Goal: Transaction & Acquisition: Purchase product/service

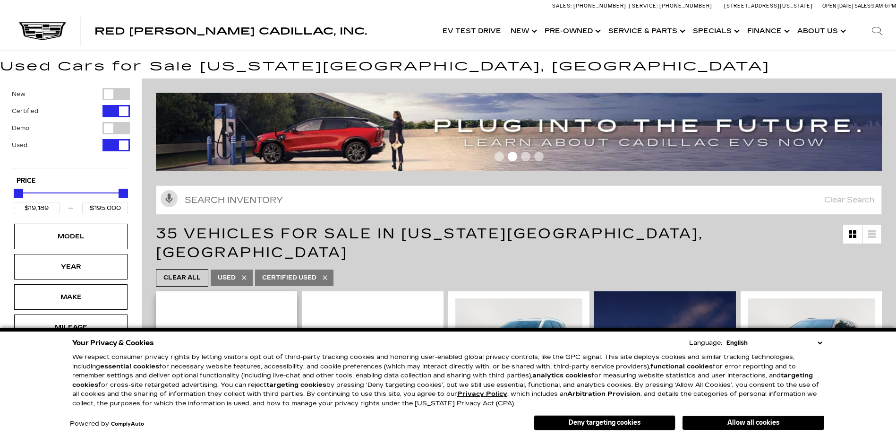
click at [736, 422] on button "Allow all cookies" at bounding box center [754, 422] width 142 height 14
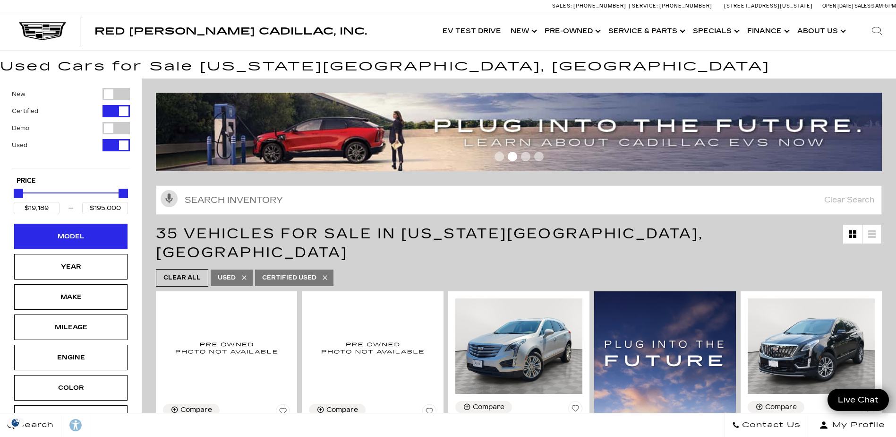
click at [72, 237] on div "Model" at bounding box center [70, 236] width 47 height 10
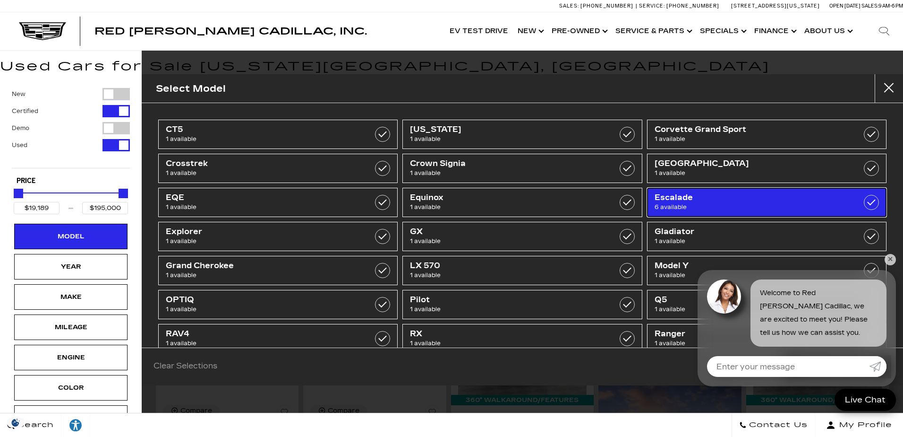
click at [673, 206] on span "6 available" at bounding box center [750, 206] width 191 height 9
type input "$50,189"
checkbox input "true"
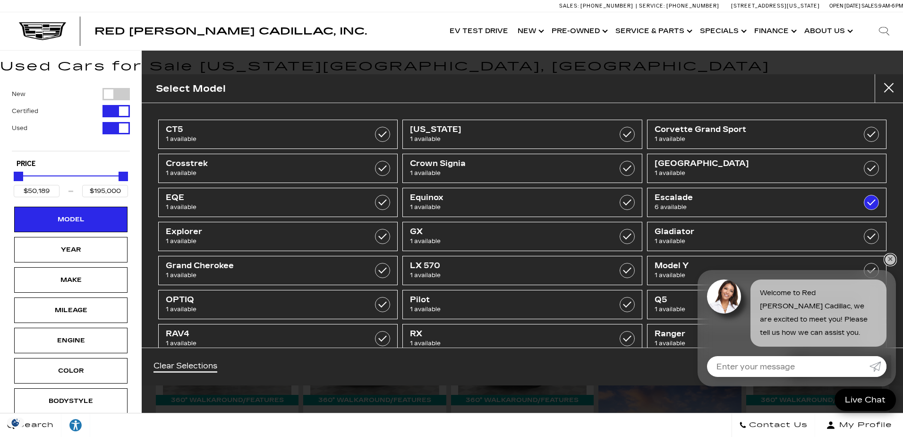
click at [890, 259] on link "✕" at bounding box center [890, 259] width 11 height 11
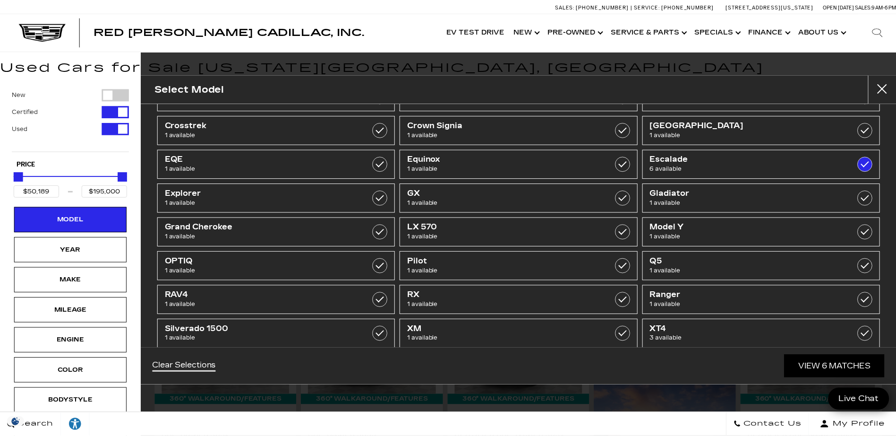
scroll to position [90, 0]
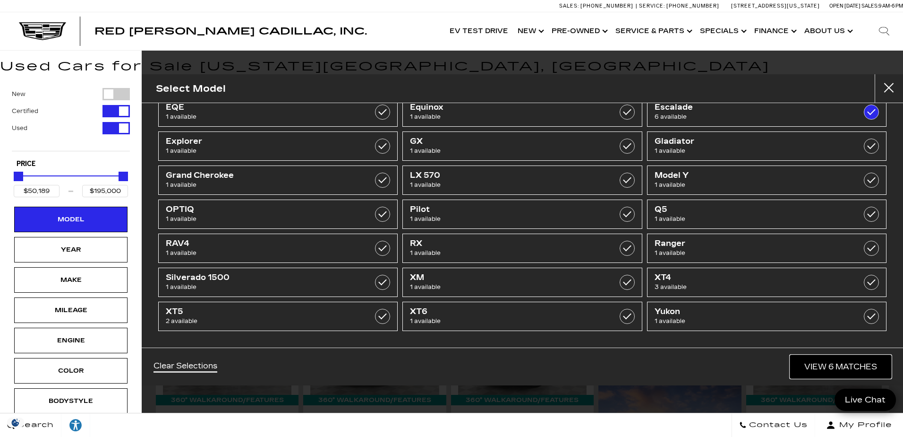
click at [853, 365] on link "View 6 Matches" at bounding box center [840, 366] width 101 height 23
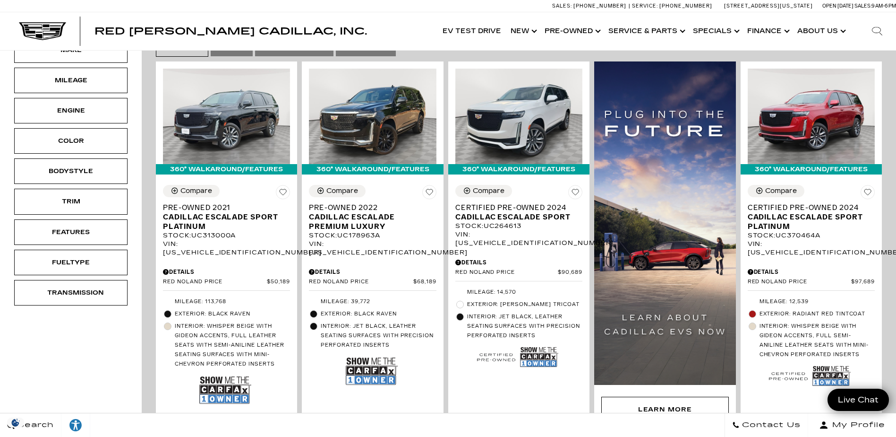
scroll to position [189, 0]
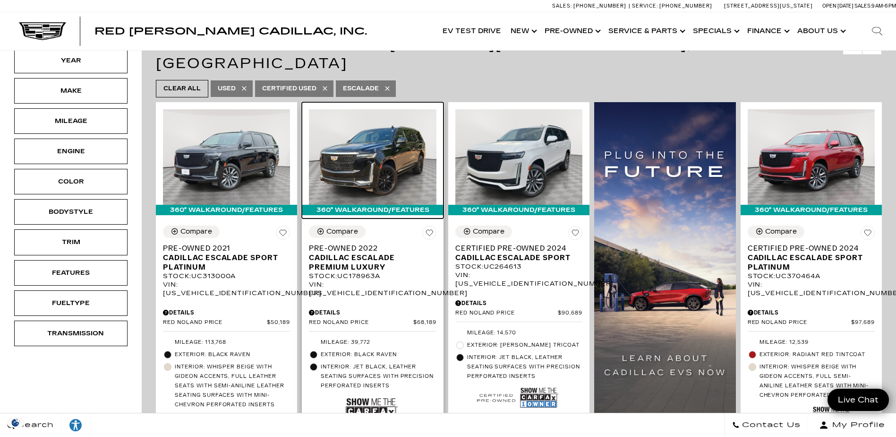
click at [366, 154] on img at bounding box center [372, 156] width 127 height 95
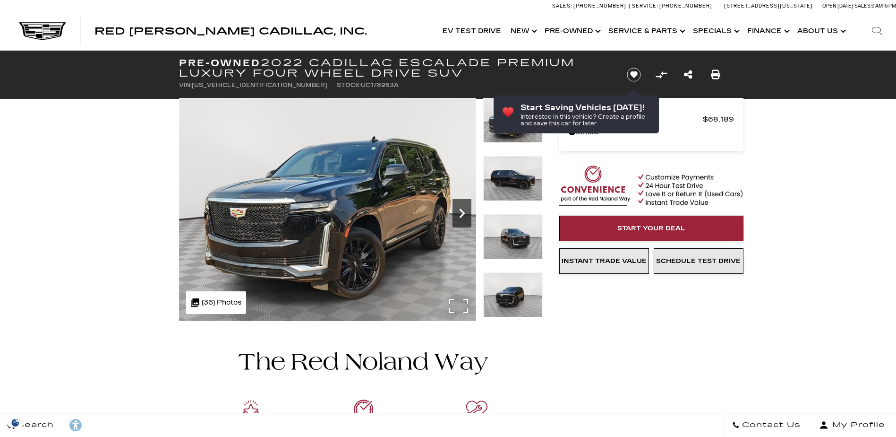
click at [464, 214] on icon "Next" at bounding box center [462, 212] width 6 height 9
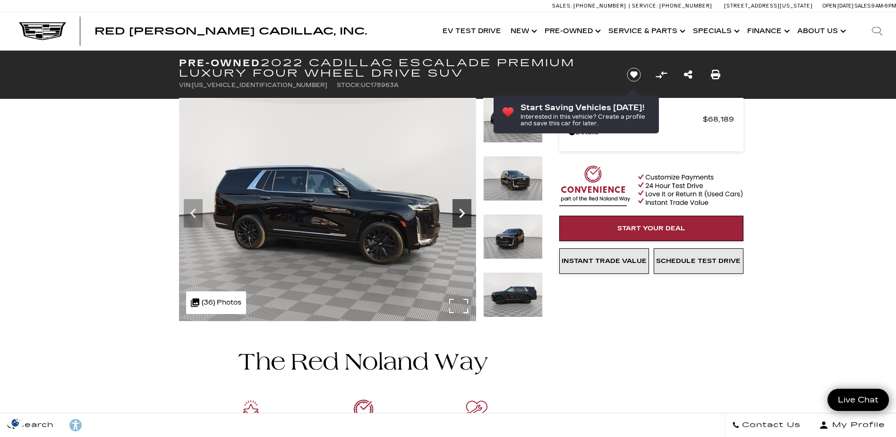
click at [464, 214] on icon "Next" at bounding box center [462, 212] width 6 height 9
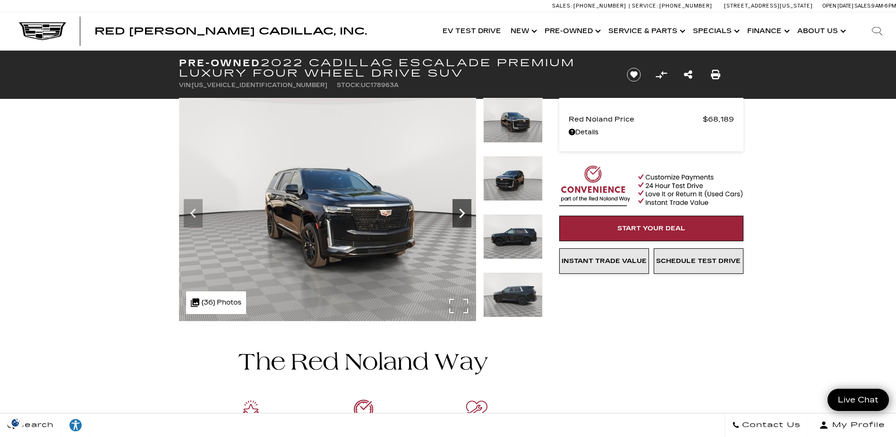
click at [464, 214] on icon "Next" at bounding box center [462, 212] width 6 height 9
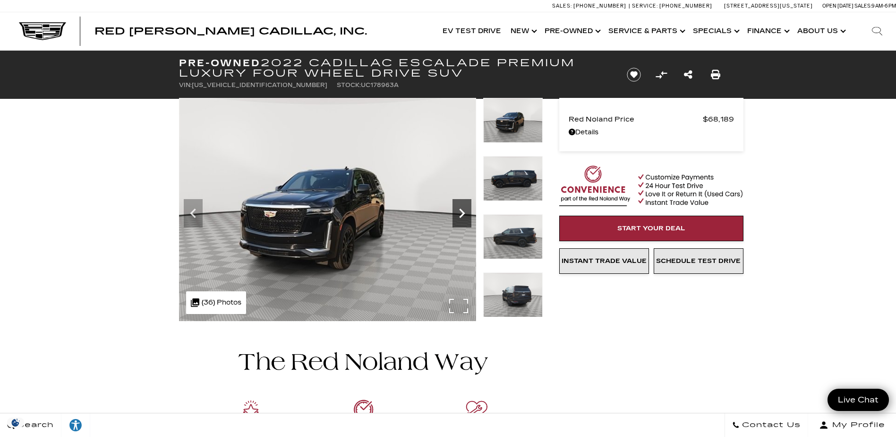
click at [464, 214] on icon "Next" at bounding box center [462, 212] width 6 height 9
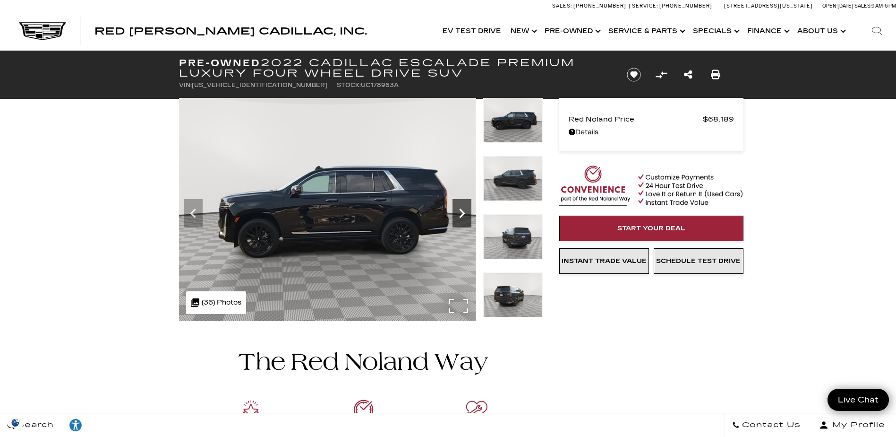
click at [464, 214] on icon "Next" at bounding box center [462, 212] width 6 height 9
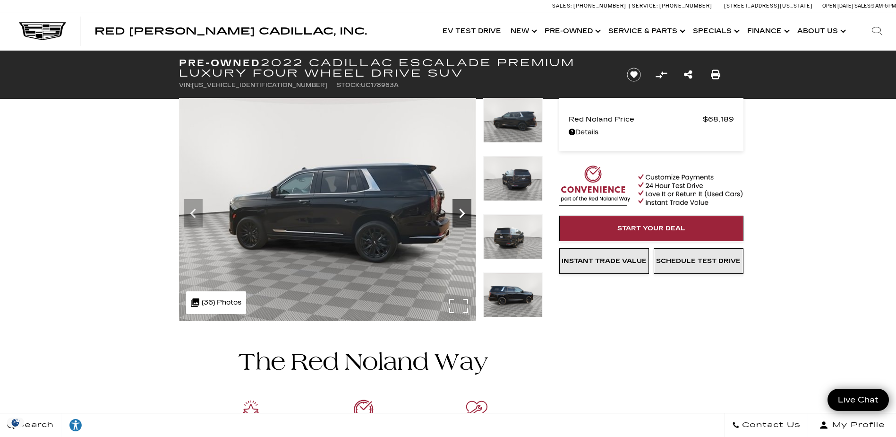
click at [464, 214] on icon "Next" at bounding box center [462, 212] width 6 height 9
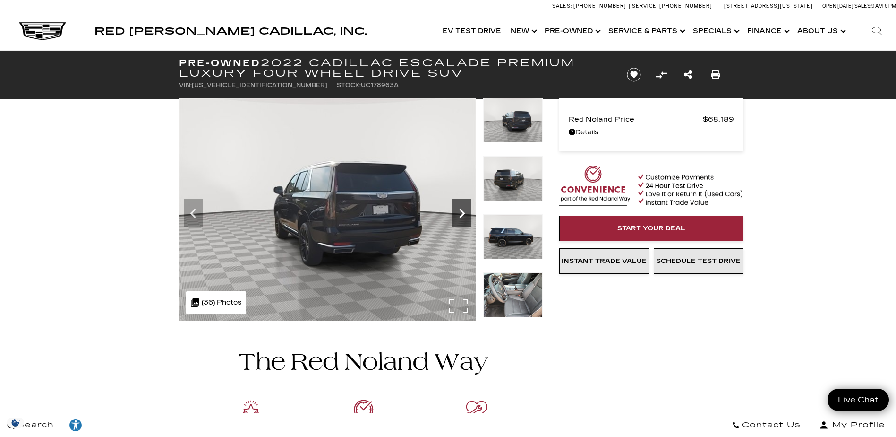
click at [464, 214] on icon "Next" at bounding box center [462, 212] width 6 height 9
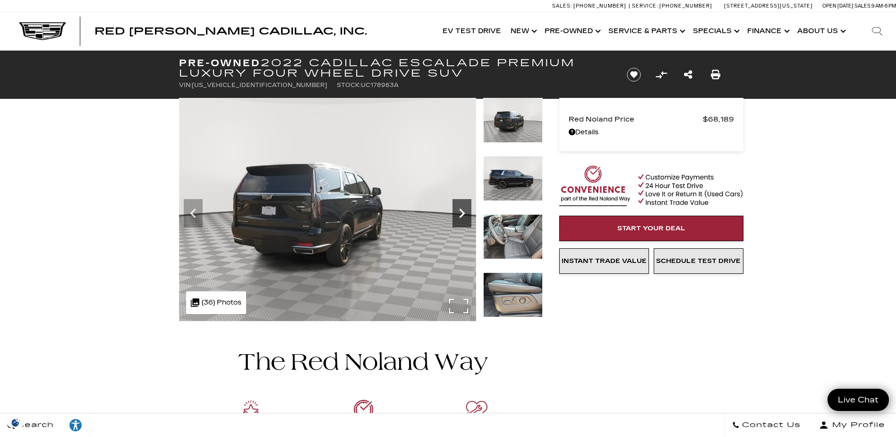
click at [464, 214] on icon "Next" at bounding box center [462, 212] width 6 height 9
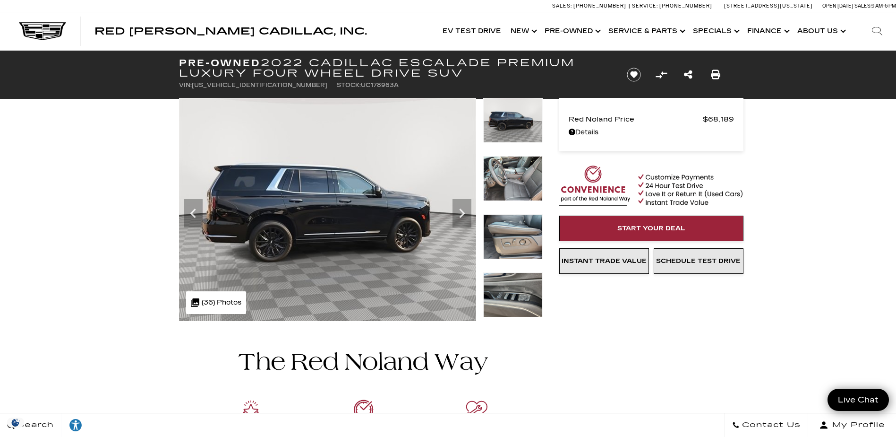
click at [500, 236] on img at bounding box center [513, 236] width 60 height 45
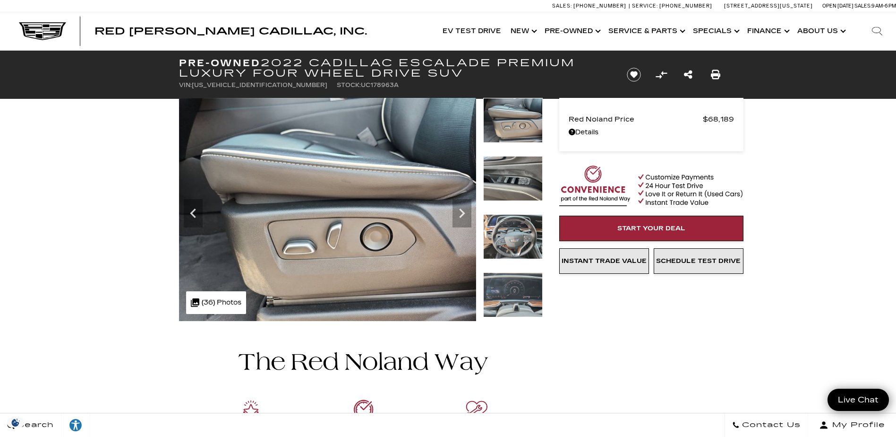
click at [519, 244] on img at bounding box center [513, 236] width 60 height 45
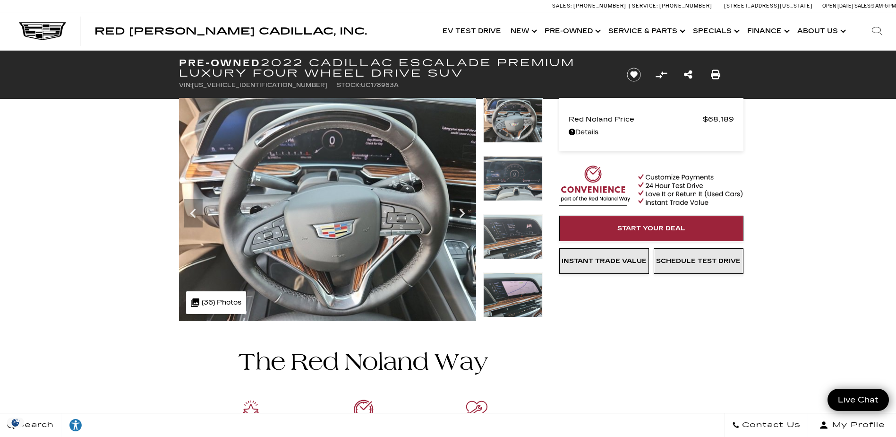
click at [512, 238] on img at bounding box center [513, 236] width 60 height 45
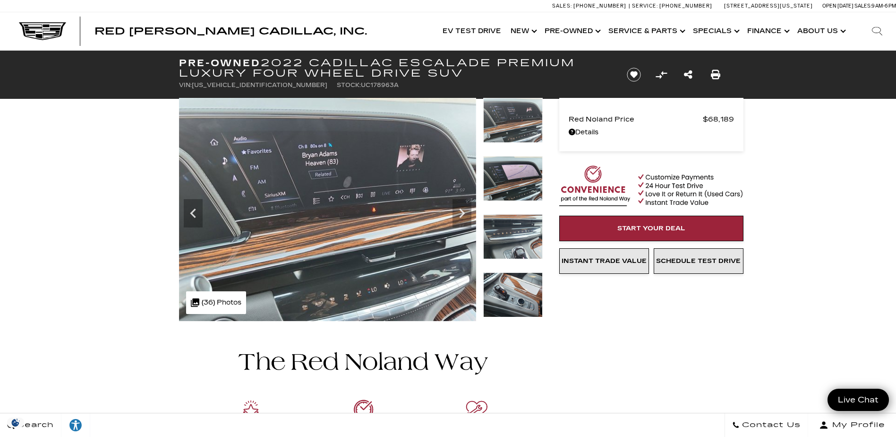
click at [510, 246] on img at bounding box center [513, 236] width 60 height 45
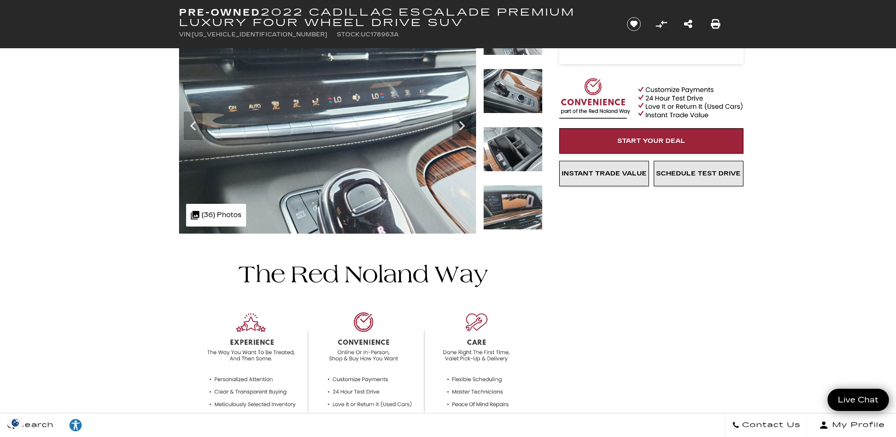
scroll to position [94, 0]
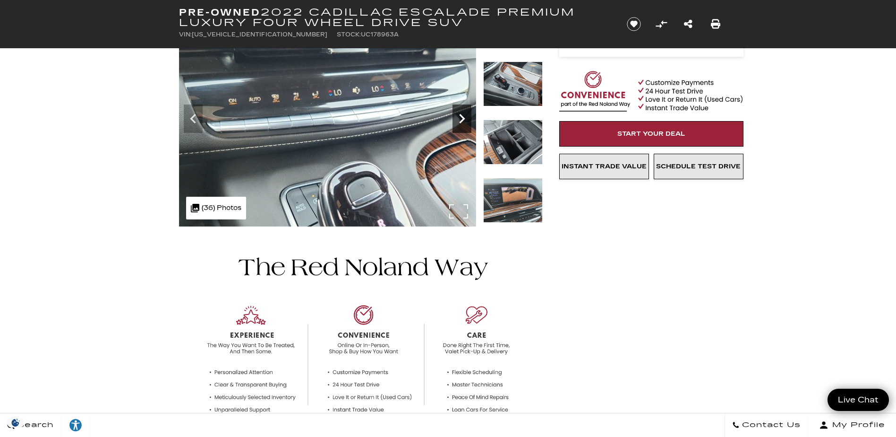
click at [459, 120] on icon "Next" at bounding box center [462, 118] width 19 height 19
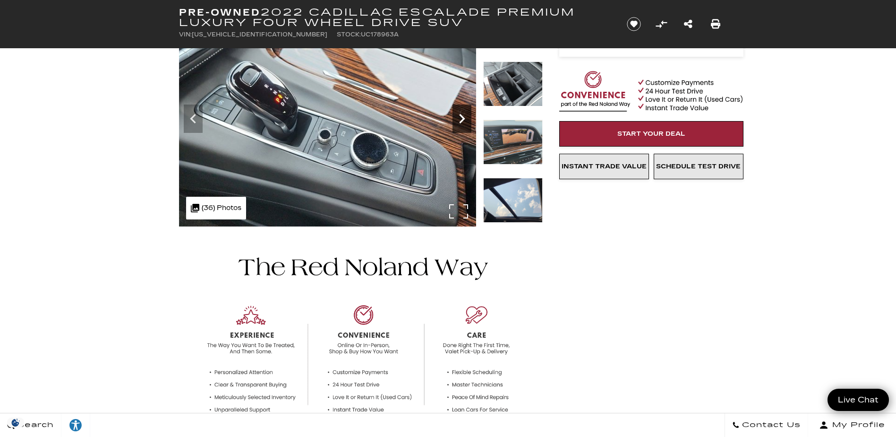
click at [459, 120] on icon "Next" at bounding box center [462, 118] width 19 height 19
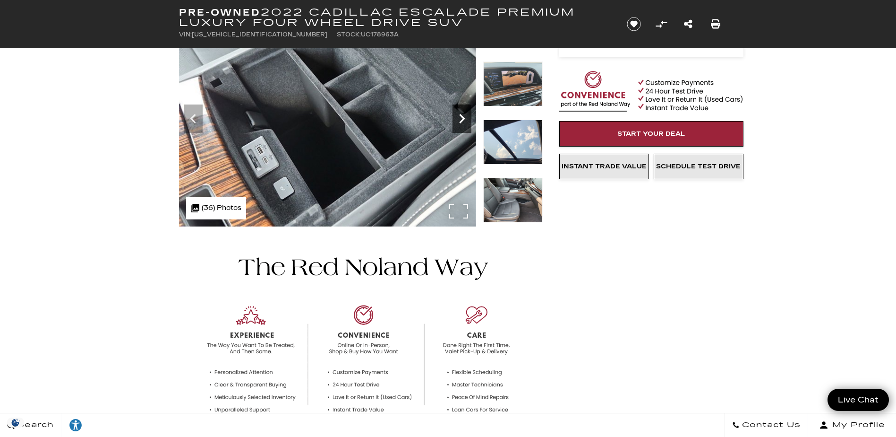
click at [459, 120] on icon "Next" at bounding box center [462, 118] width 19 height 19
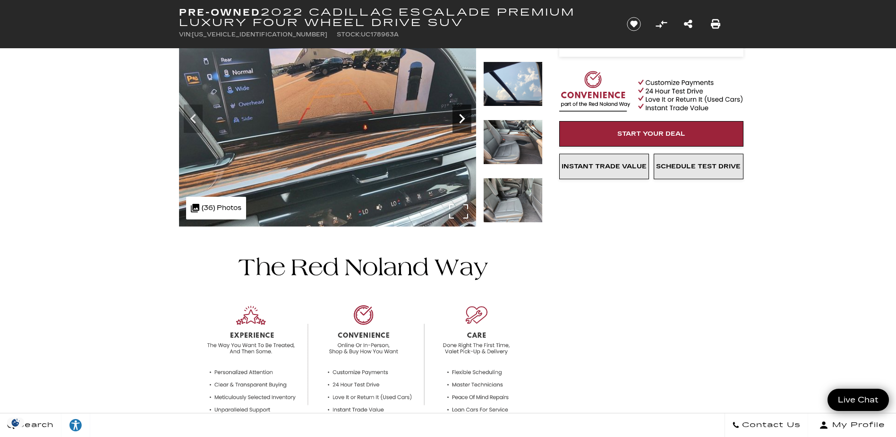
click at [459, 120] on icon "Next" at bounding box center [462, 118] width 19 height 19
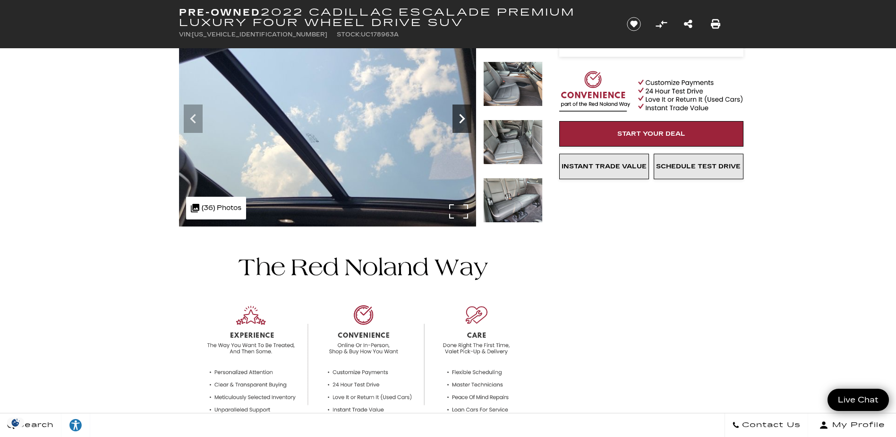
click at [459, 120] on icon "Next" at bounding box center [462, 118] width 19 height 19
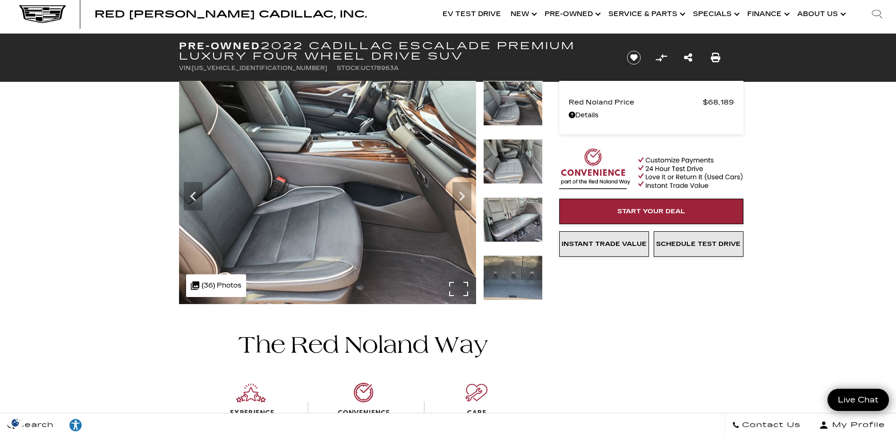
scroll to position [0, 0]
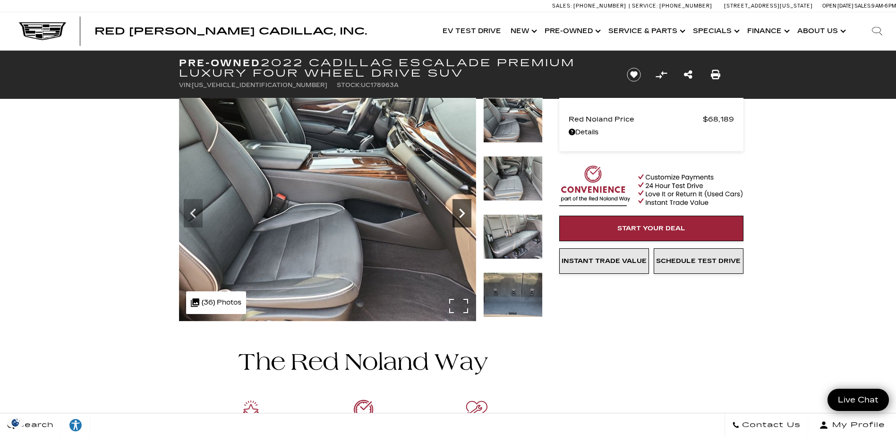
click at [463, 213] on icon "Next" at bounding box center [462, 212] width 6 height 9
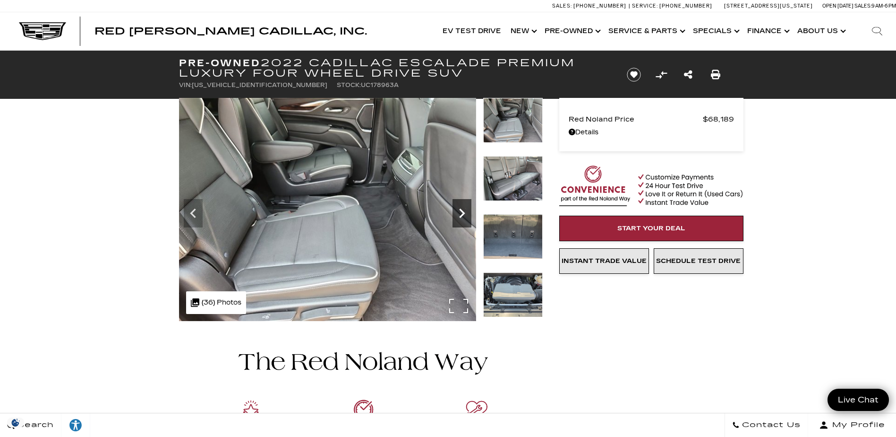
click at [463, 211] on icon "Next" at bounding box center [462, 213] width 19 height 19
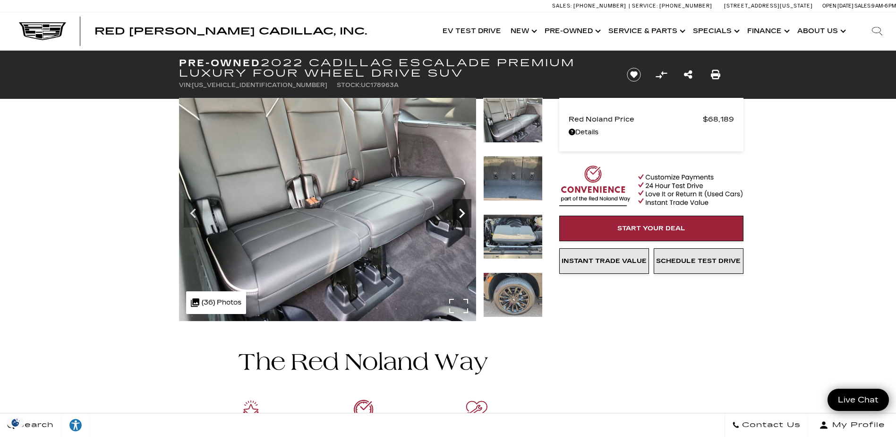
click at [463, 211] on icon "Next" at bounding box center [462, 213] width 19 height 19
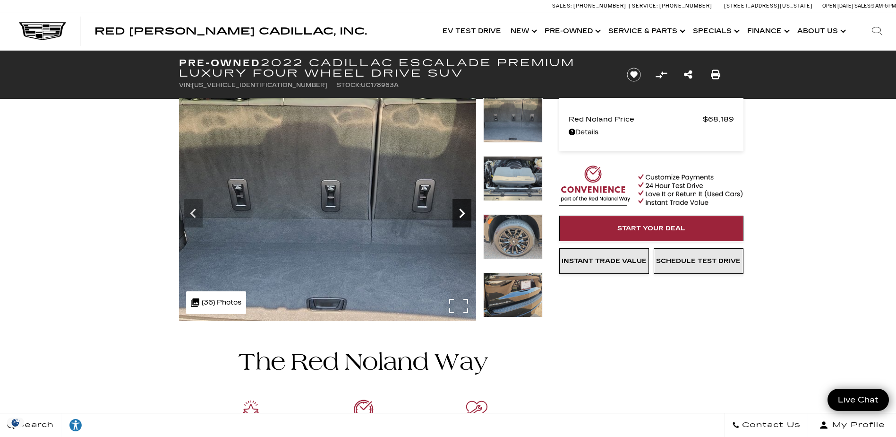
click at [463, 211] on icon "Next" at bounding box center [462, 213] width 19 height 19
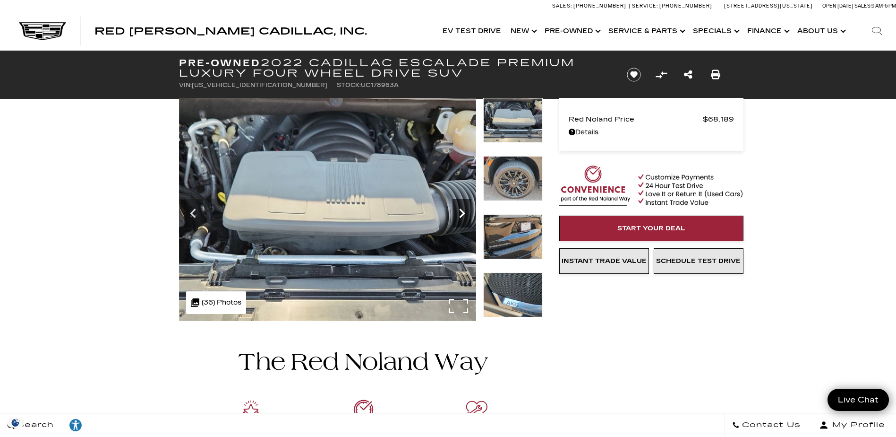
click at [463, 211] on icon "Next" at bounding box center [462, 213] width 19 height 19
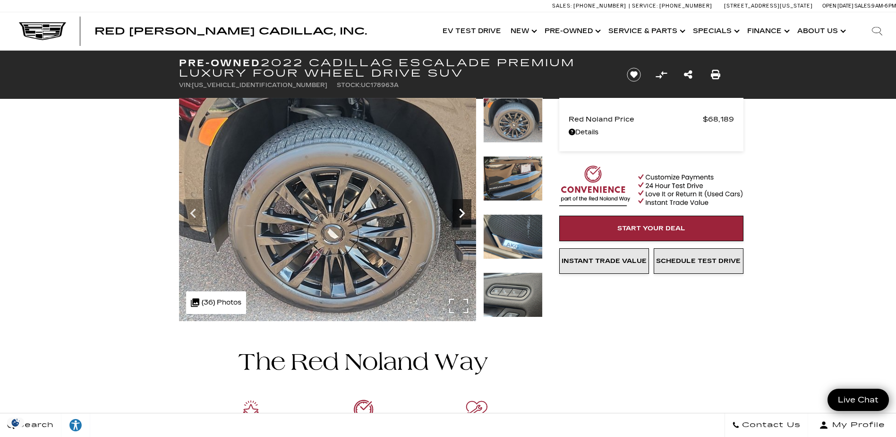
click at [463, 211] on icon "Next" at bounding box center [462, 213] width 19 height 19
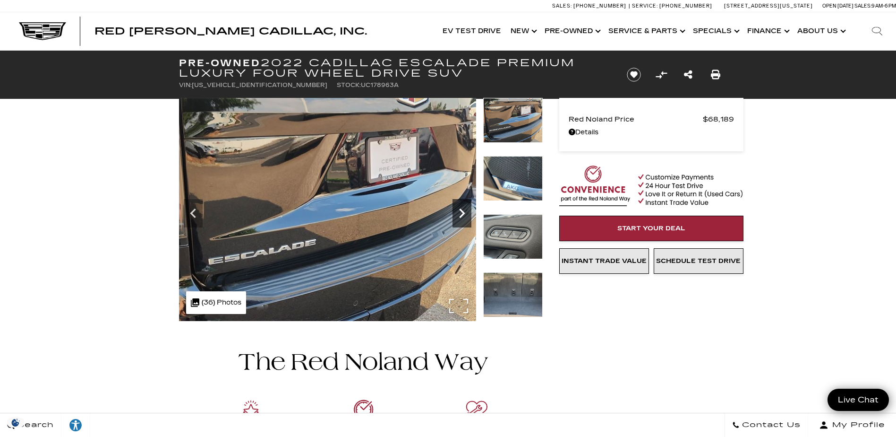
click at [463, 211] on icon "Next" at bounding box center [462, 213] width 19 height 19
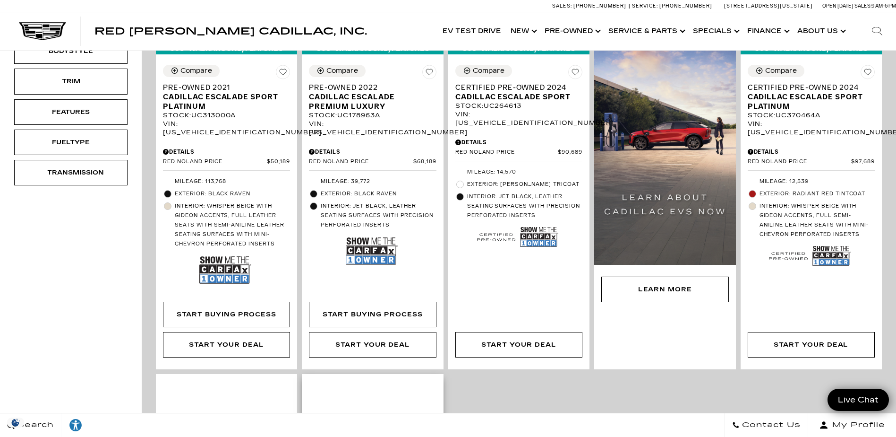
scroll to position [236, 0]
